Goal: Task Accomplishment & Management: Complete application form

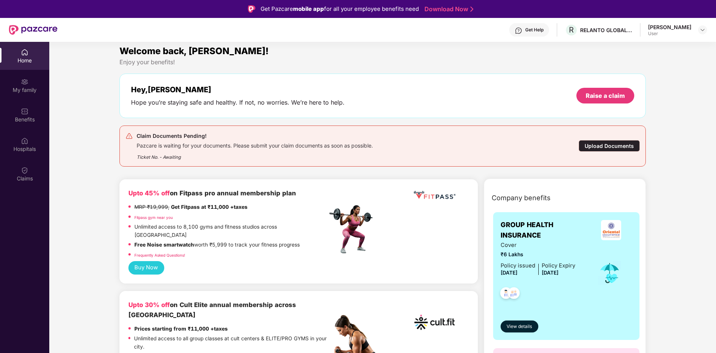
scroll to position [3, 0]
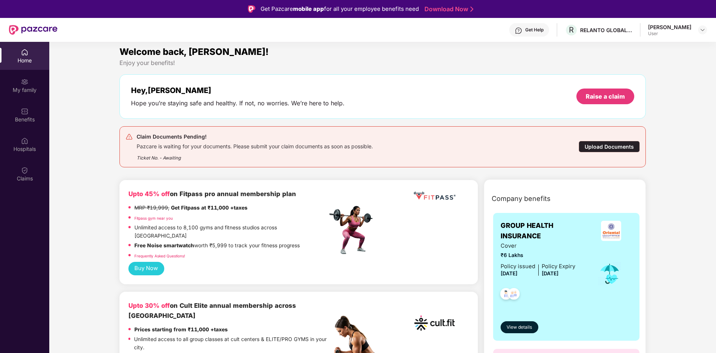
click at [671, 29] on div "[PERSON_NAME]" at bounding box center [669, 27] width 43 height 7
click at [25, 171] on img at bounding box center [24, 169] width 7 height 7
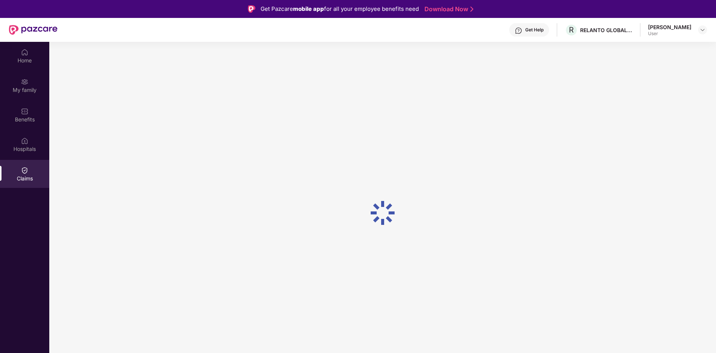
scroll to position [0, 0]
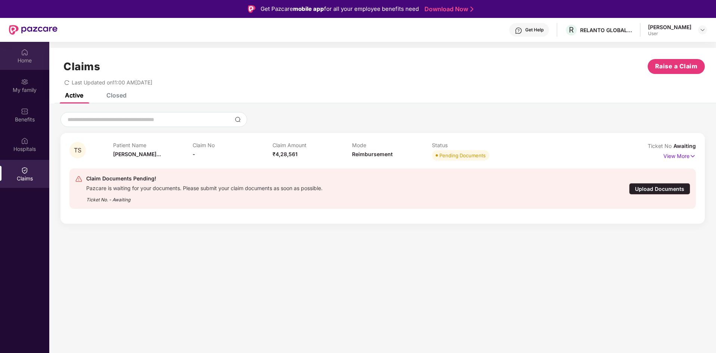
click at [23, 49] on img at bounding box center [24, 52] width 7 height 7
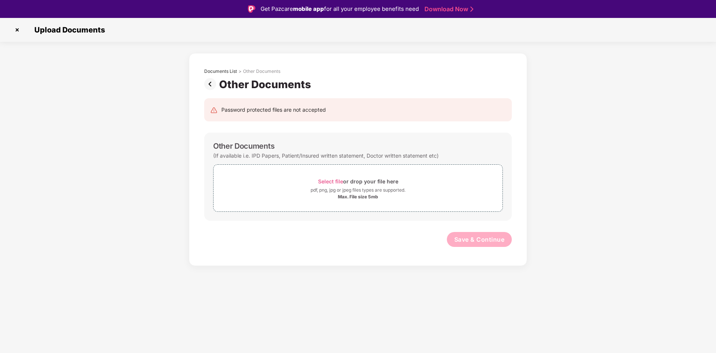
click at [213, 84] on img at bounding box center [211, 84] width 15 height 12
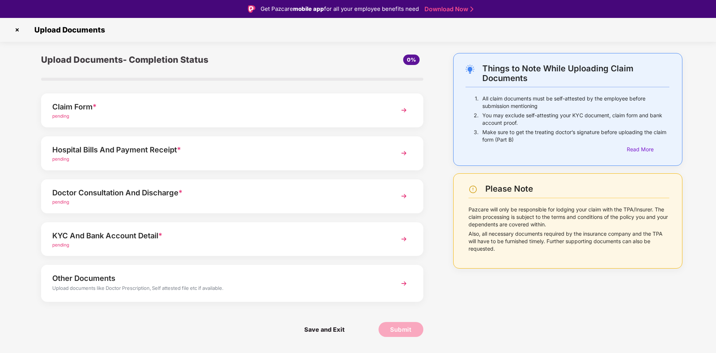
click at [399, 116] on img at bounding box center [403, 109] width 13 height 13
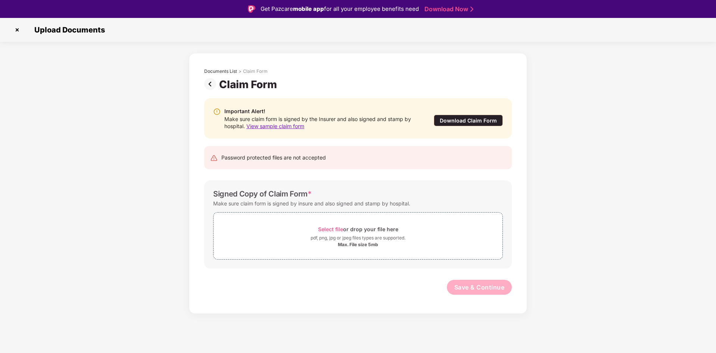
click at [211, 84] on img at bounding box center [211, 84] width 15 height 12
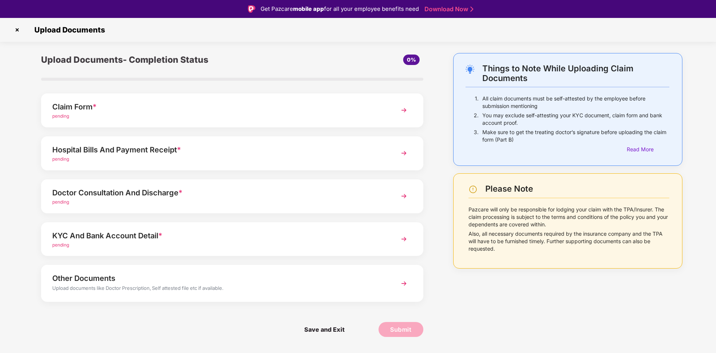
click at [406, 154] on img at bounding box center [403, 152] width 13 height 13
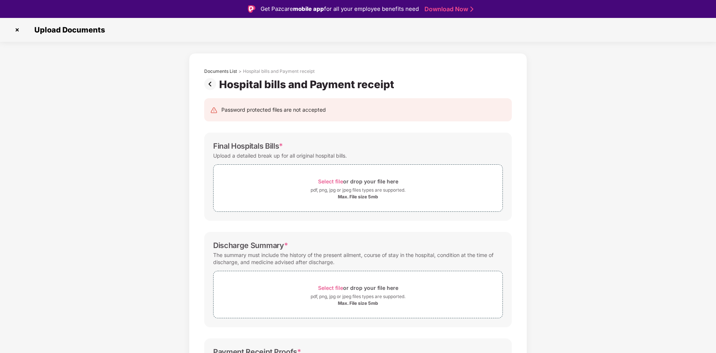
click at [206, 85] on img at bounding box center [211, 84] width 15 height 12
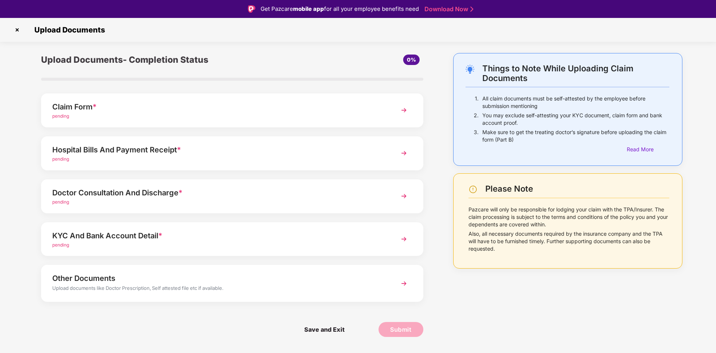
click at [264, 112] on div "Claim Form *" at bounding box center [217, 107] width 330 height 12
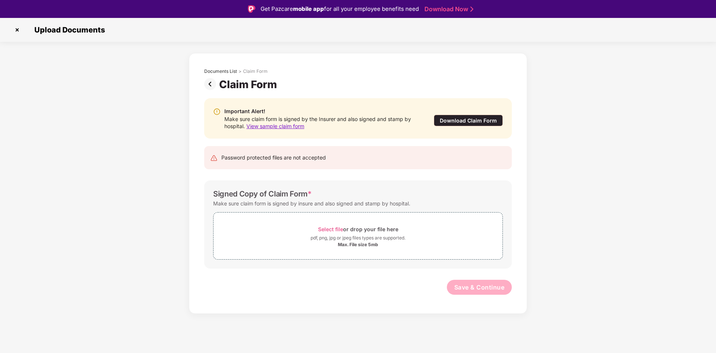
click at [211, 82] on img at bounding box center [211, 84] width 15 height 12
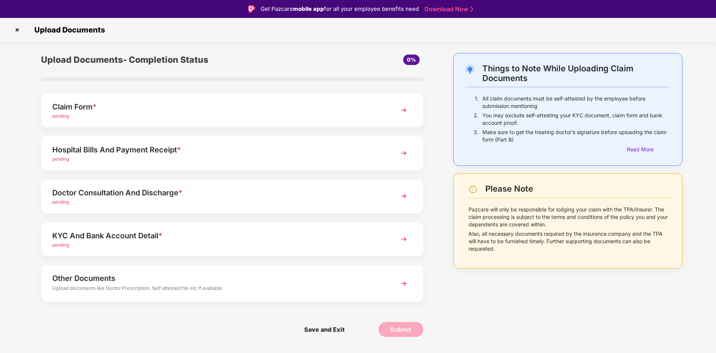
click at [298, 146] on div "Hospital Bills And Payment Receipt *" at bounding box center [217, 150] width 330 height 12
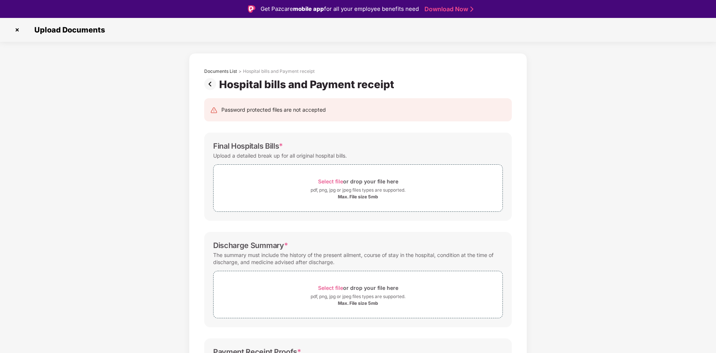
click at [213, 85] on img at bounding box center [211, 84] width 15 height 12
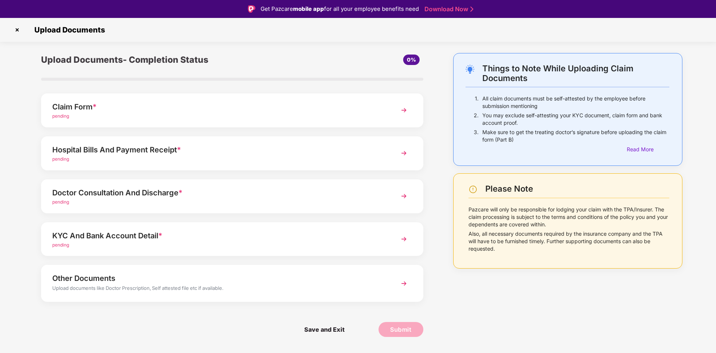
click at [305, 192] on div "Doctor Consultation And Discharge *" at bounding box center [217, 193] width 330 height 12
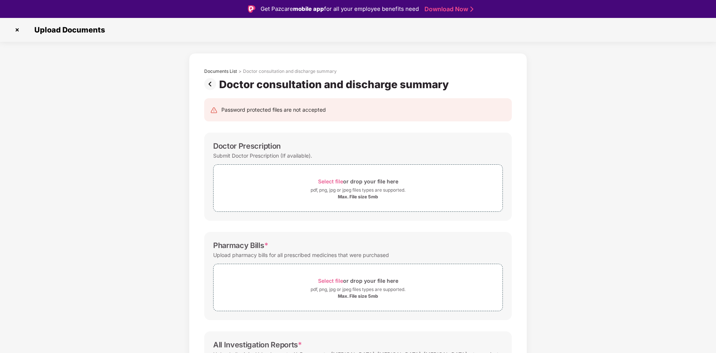
click at [209, 82] on img at bounding box center [211, 84] width 15 height 12
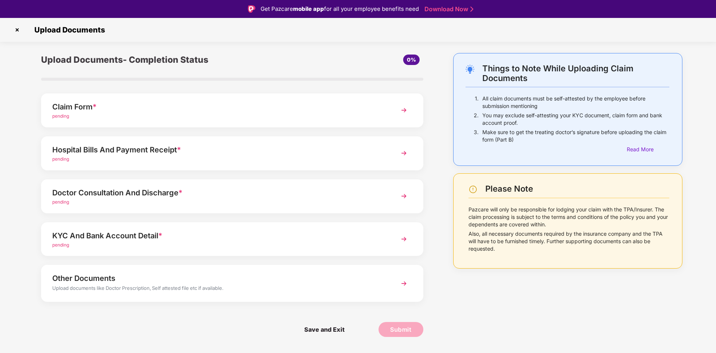
click at [273, 283] on div "Other Documents" at bounding box center [217, 278] width 330 height 12
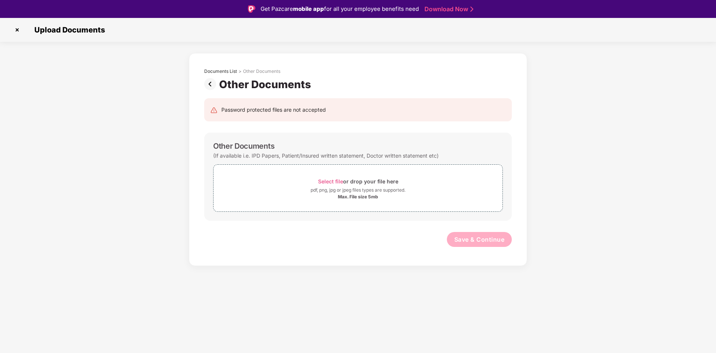
click at [213, 86] on img at bounding box center [211, 84] width 15 height 12
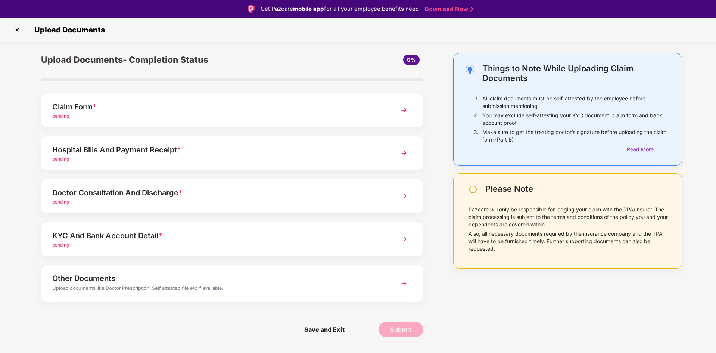
click at [408, 159] on img at bounding box center [403, 152] width 13 height 13
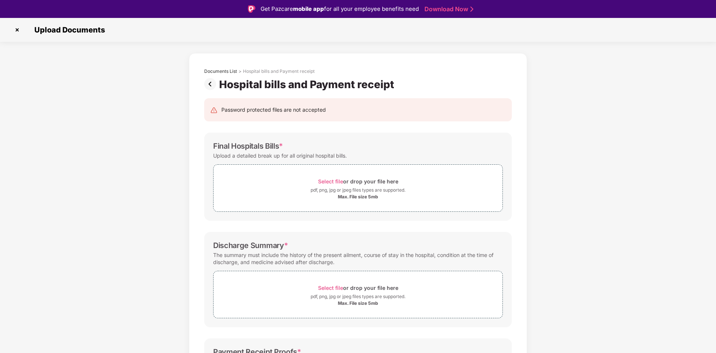
click at [212, 88] on img at bounding box center [211, 84] width 15 height 12
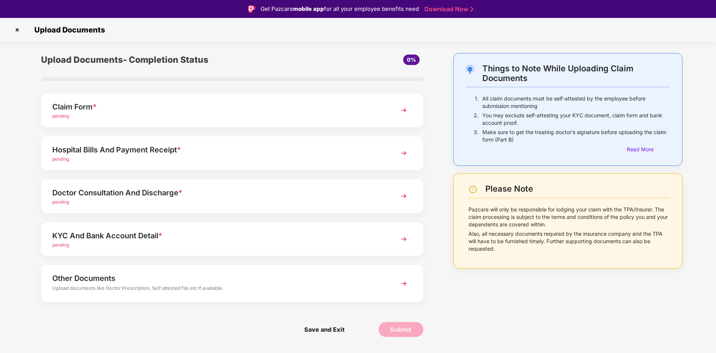
click at [400, 154] on img at bounding box center [403, 152] width 13 height 13
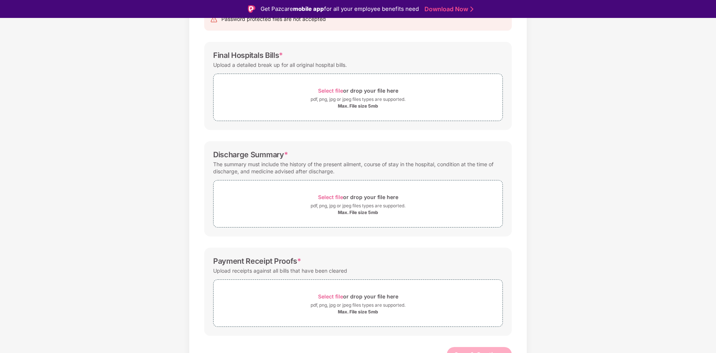
scroll to position [101, 0]
